Goal: Information Seeking & Learning: Learn about a topic

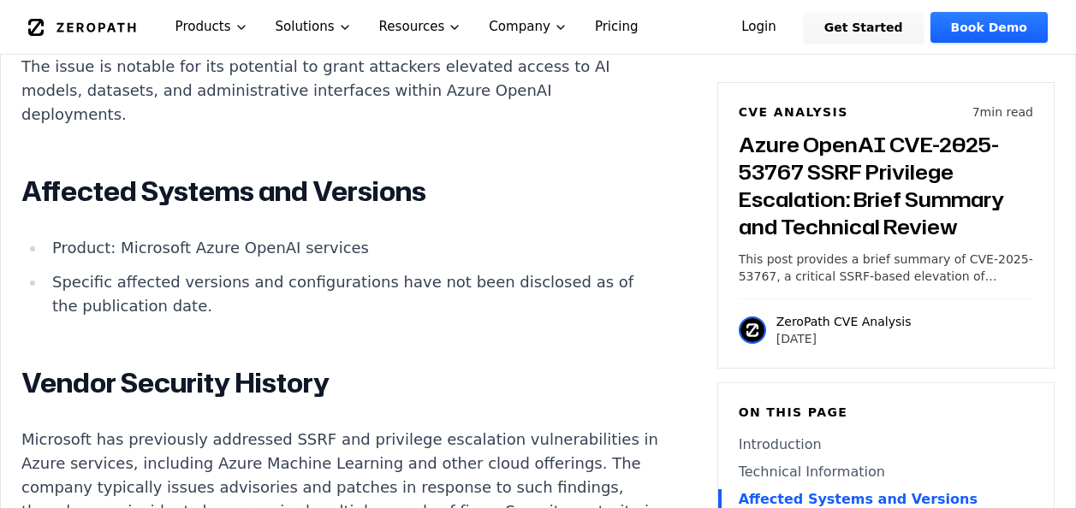
scroll to position [1883, 0]
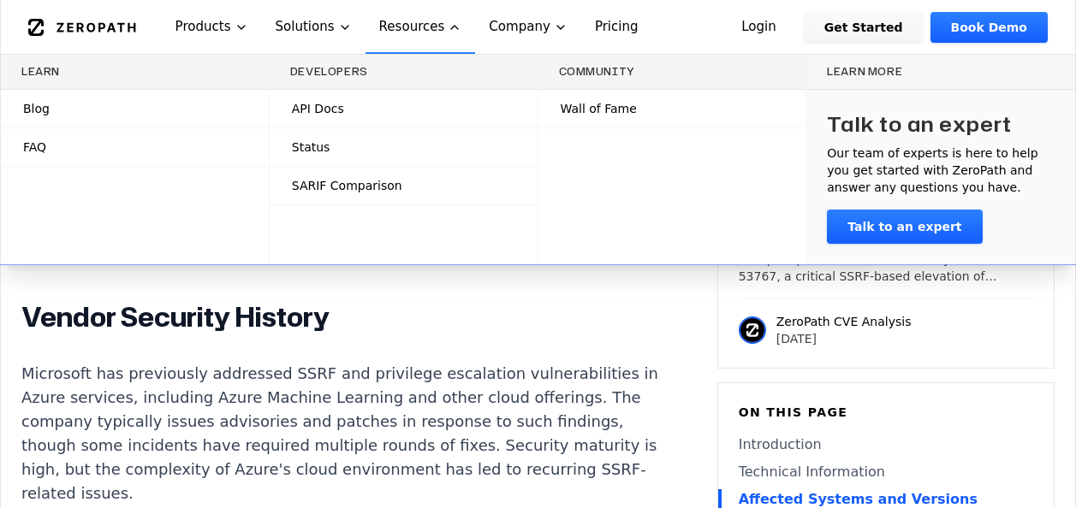
click at [435, 357] on div "Introduction Attackers have leveraged SSRF flaws in cloud AI platforms to escal…" at bounding box center [339, 53] width 637 height 1513
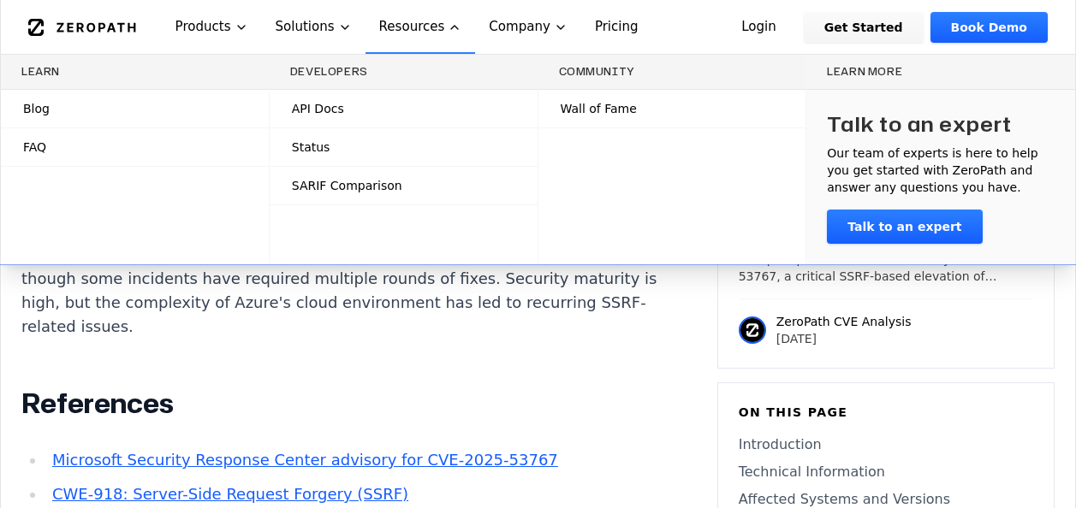
scroll to position [2054, 0]
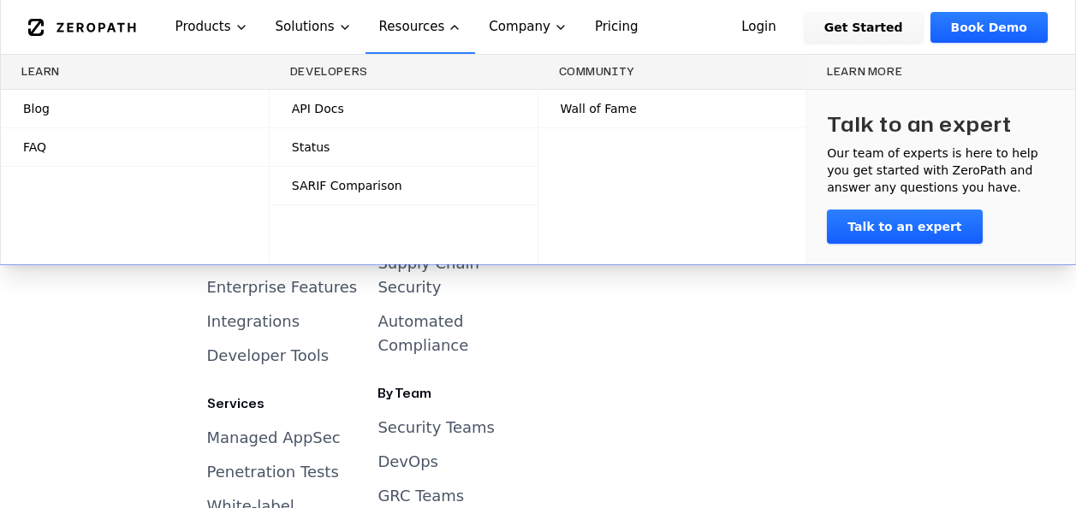
scroll to position [3595, 0]
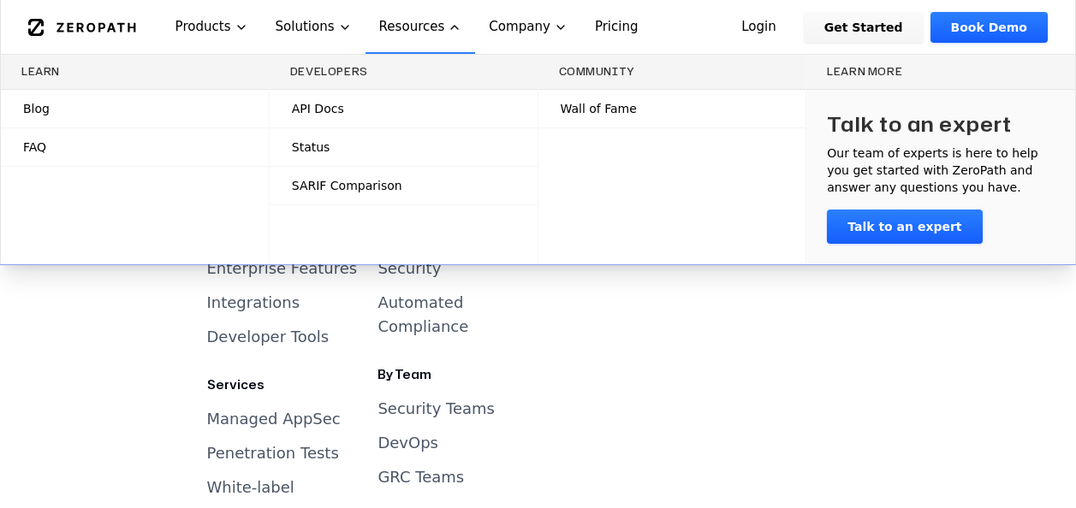
click at [47, 306] on div "[STREET_ADDRESS] Backed by Copyright © 2025 ZeroPath Corp. All rights reserved." at bounding box center [89, 314] width 125 height 835
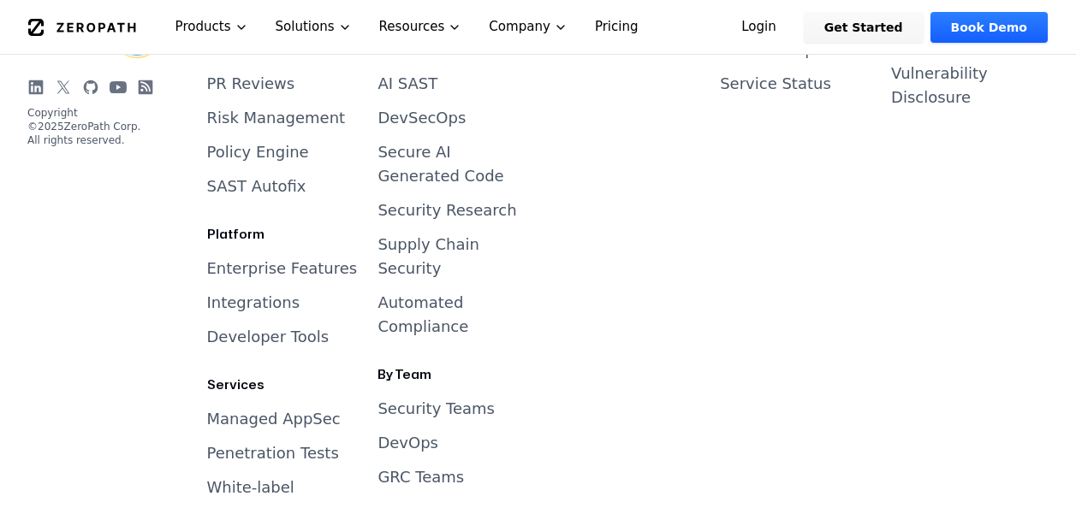
click at [13, 235] on div "[STREET_ADDRESS] Backed by Copyright © 2025 ZeroPath Corp. All rights reserved.…" at bounding box center [538, 280] width 1076 height 905
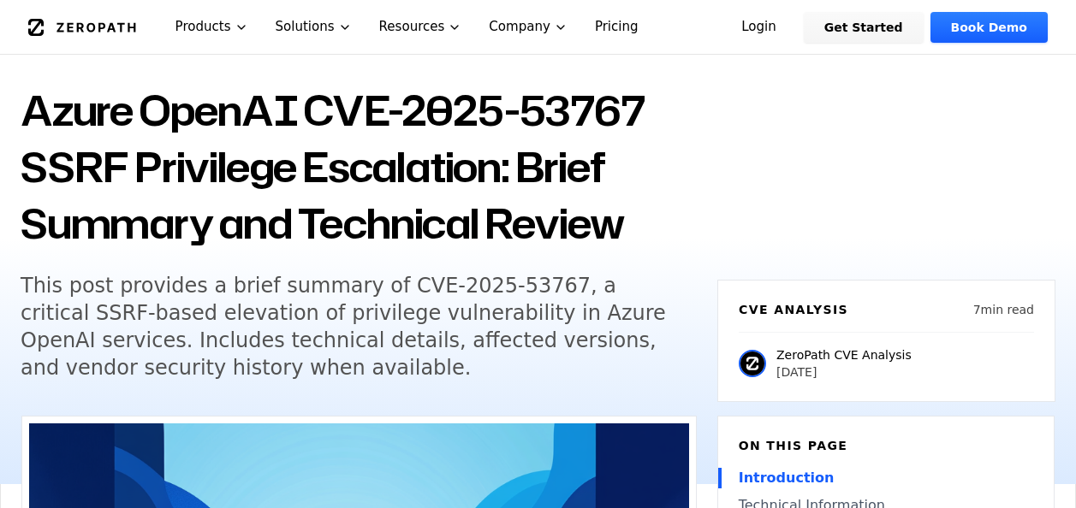
scroll to position [0, 0]
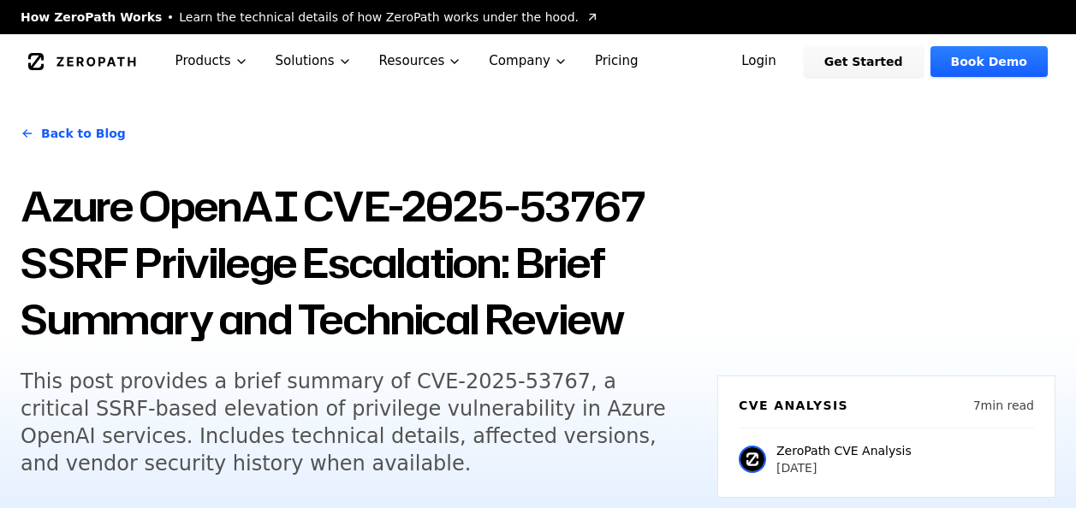
click at [645, 199] on h1 "Azure OpenAI CVE-2025-53767 SSRF Privilege Escalation: Brief Summary and Techni…" at bounding box center [359, 262] width 676 height 169
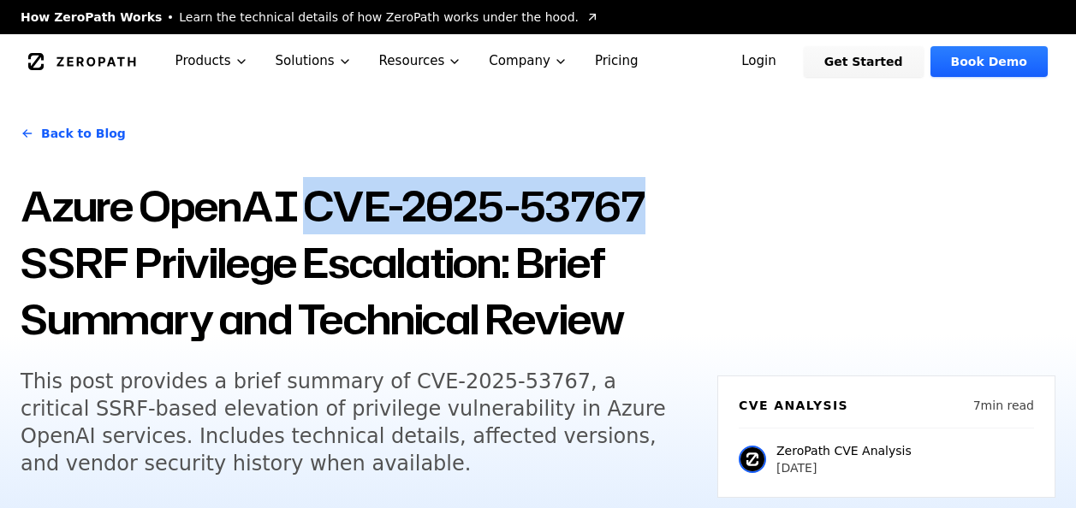
drag, startPoint x: 645, startPoint y: 199, endPoint x: 311, endPoint y: 212, distance: 334.9
click at [311, 212] on h1 "Azure OpenAI CVE-2025-53767 SSRF Privilege Escalation: Brief Summary and Techni…" at bounding box center [359, 262] width 676 height 169
copy h1 "CVE-2025-53767"
